Goal: Transaction & Acquisition: Purchase product/service

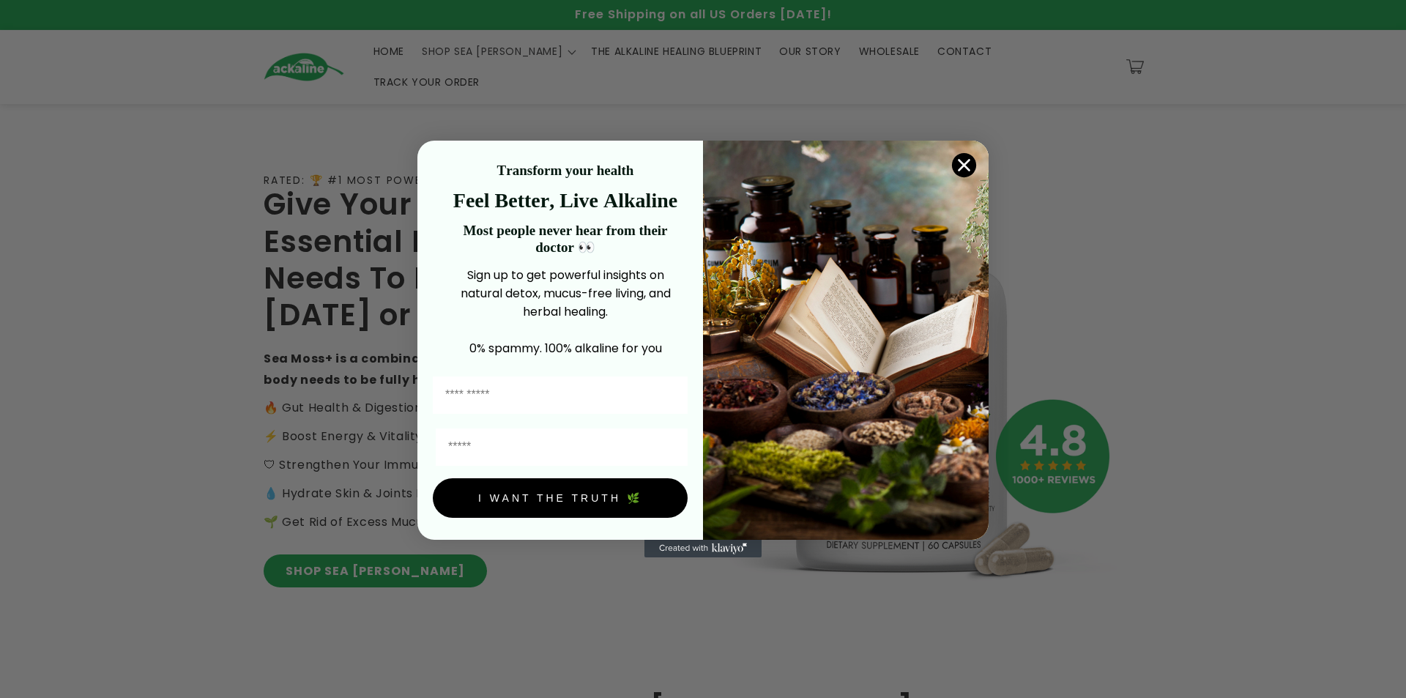
click at [341, 561] on div "Close dialog Transform your health Feel Better, Live Alkaline Most people never…" at bounding box center [703, 349] width 1406 height 698
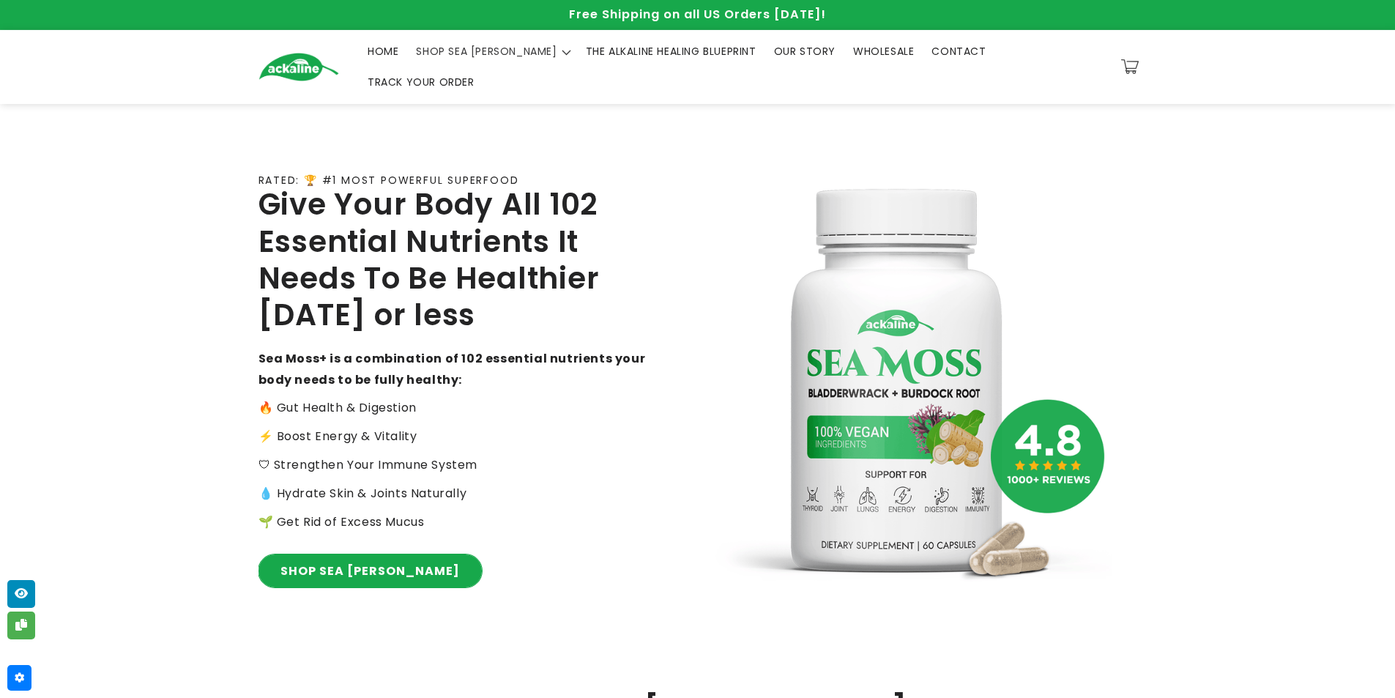
click at [323, 554] on link "SHOP SEA [PERSON_NAME]" at bounding box center [369, 570] width 223 height 33
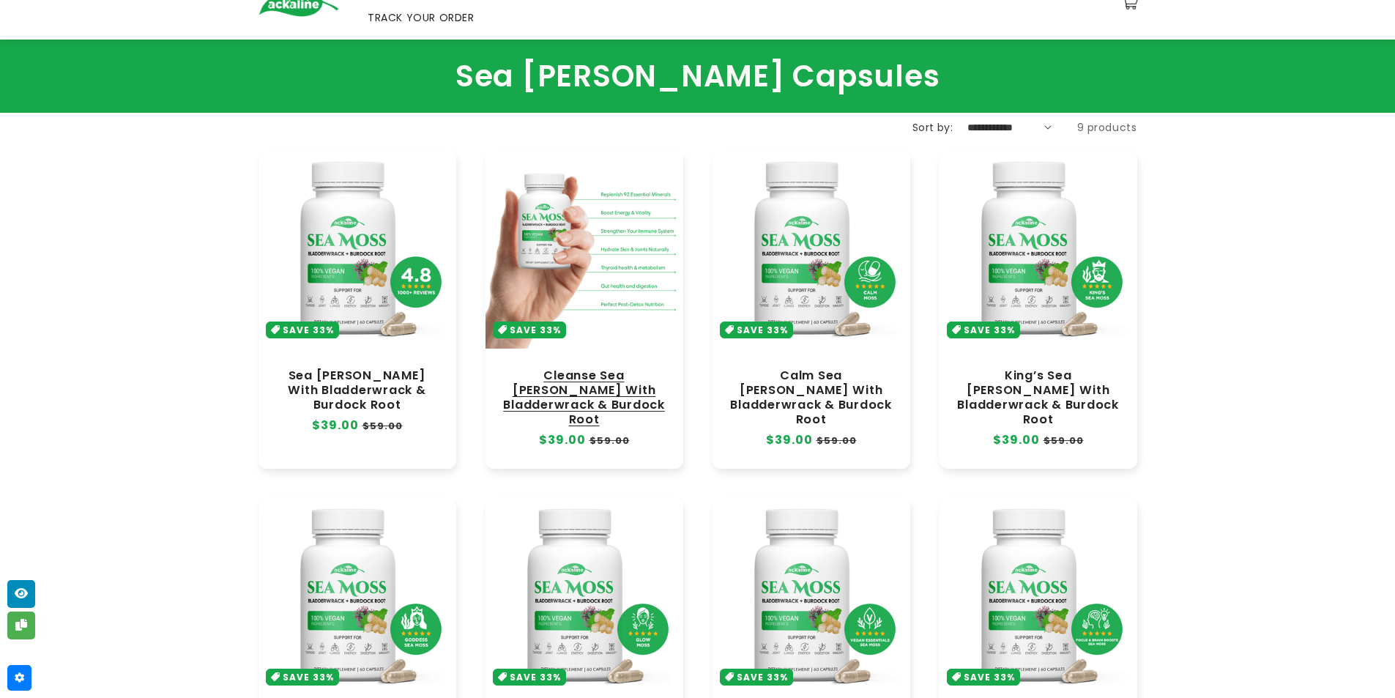
scroll to position [73, 0]
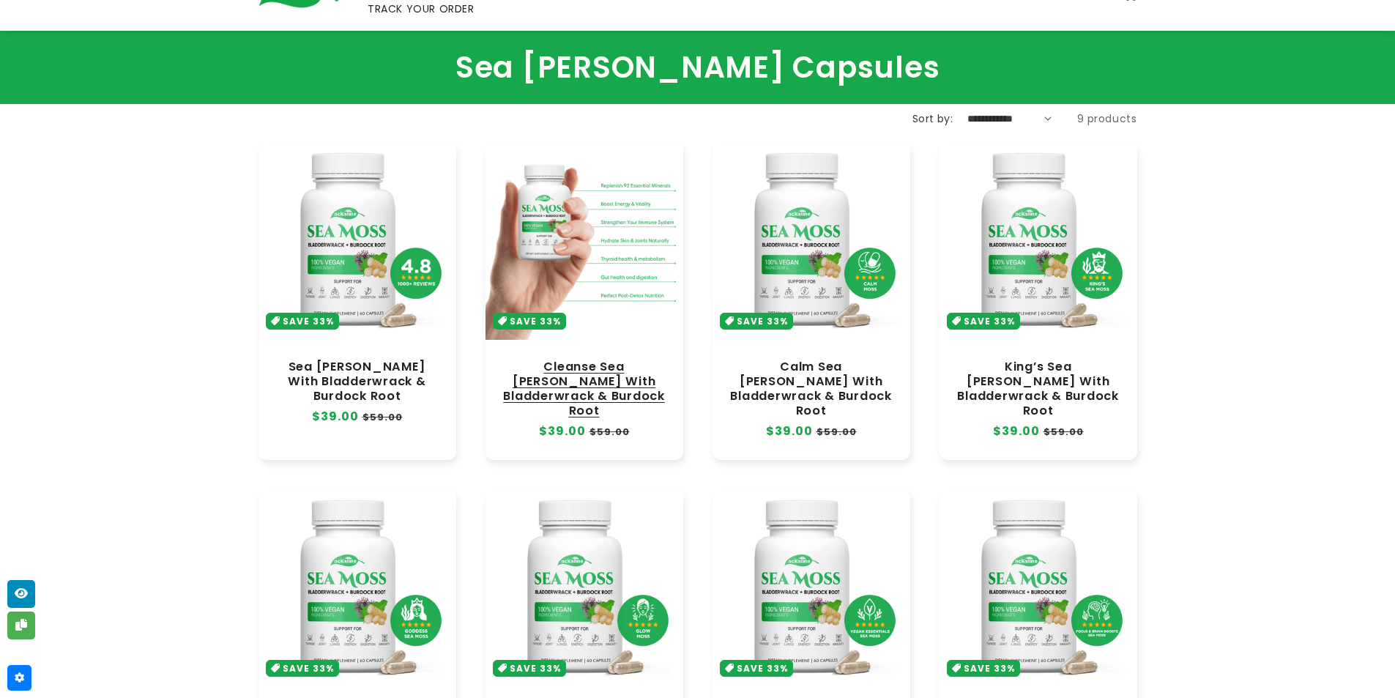
click at [652, 360] on link "Cleanse Sea [PERSON_NAME] With Bladderwrack & Burdock Root" at bounding box center [584, 389] width 168 height 59
